Goal: Find specific fact: Find specific fact

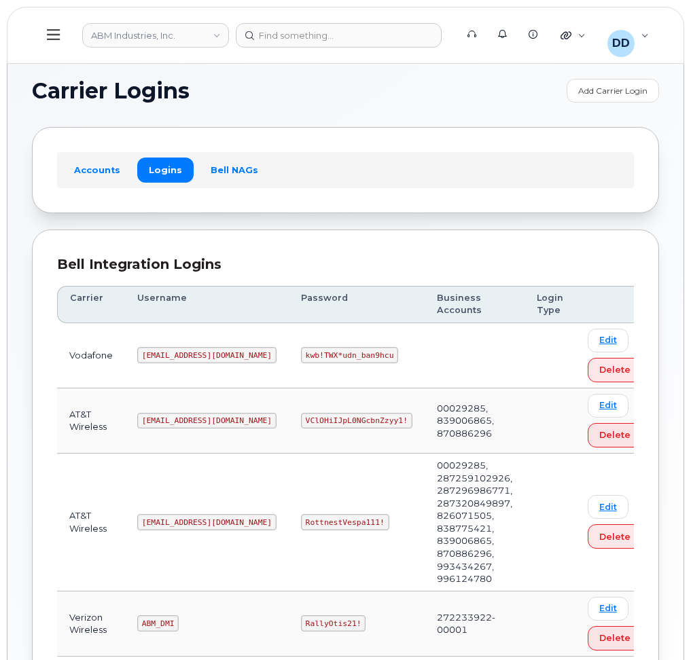
scroll to position [244, 0]
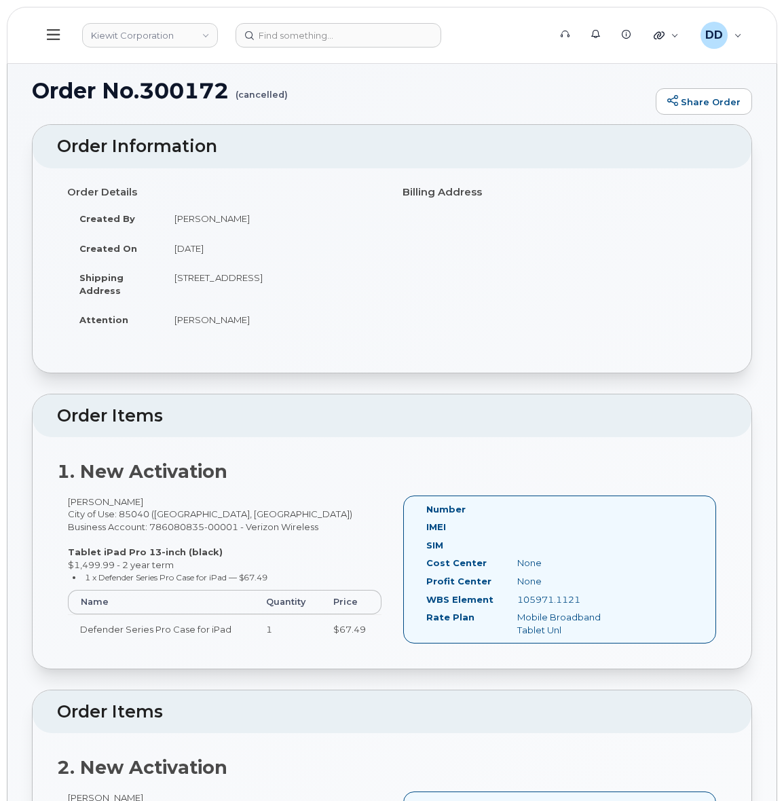
click at [58, 31] on icon at bounding box center [53, 34] width 13 height 15
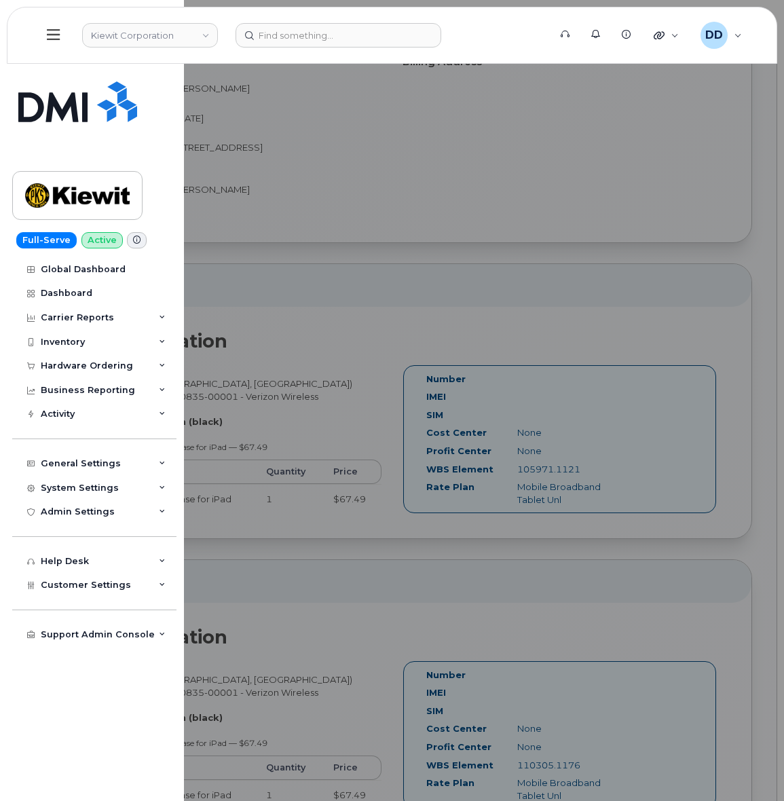
scroll to position [170, 0]
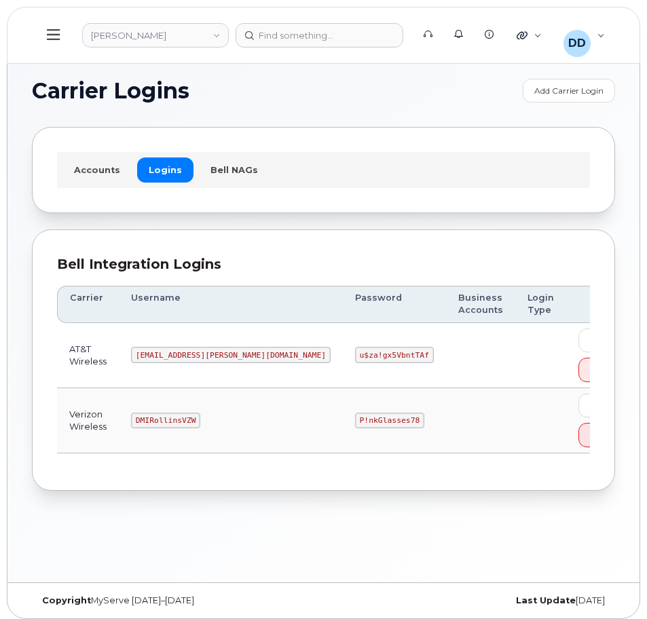
click at [183, 350] on code "[EMAIL_ADDRESS][PERSON_NAME][DOMAIN_NAME]" at bounding box center [231, 355] width 200 height 16
copy code "[EMAIL_ADDRESS][PERSON_NAME][DOMAIN_NAME]"
click at [355, 354] on code "u$za!gx5VbntTAf" at bounding box center [394, 355] width 79 height 16
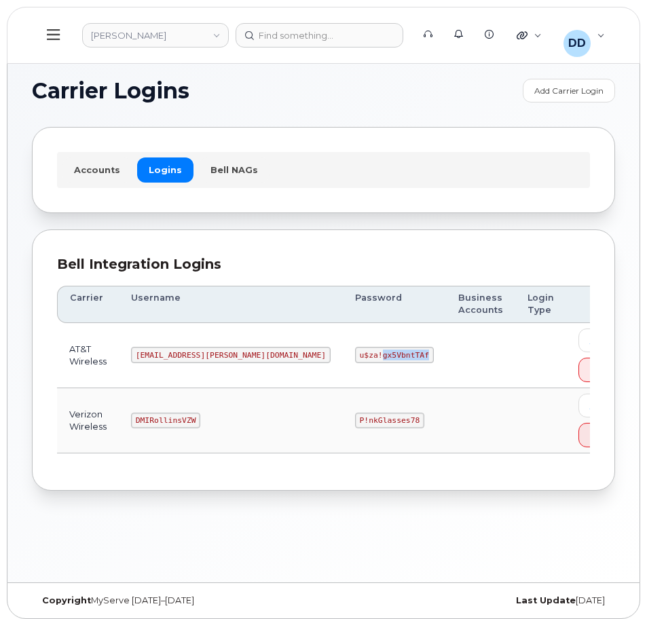
click at [355, 354] on code "u$za!gx5VbntTAf" at bounding box center [394, 355] width 79 height 16
copy code "u$za!gx5VbntTAf"
